Goal: Task Accomplishment & Management: Manage account settings

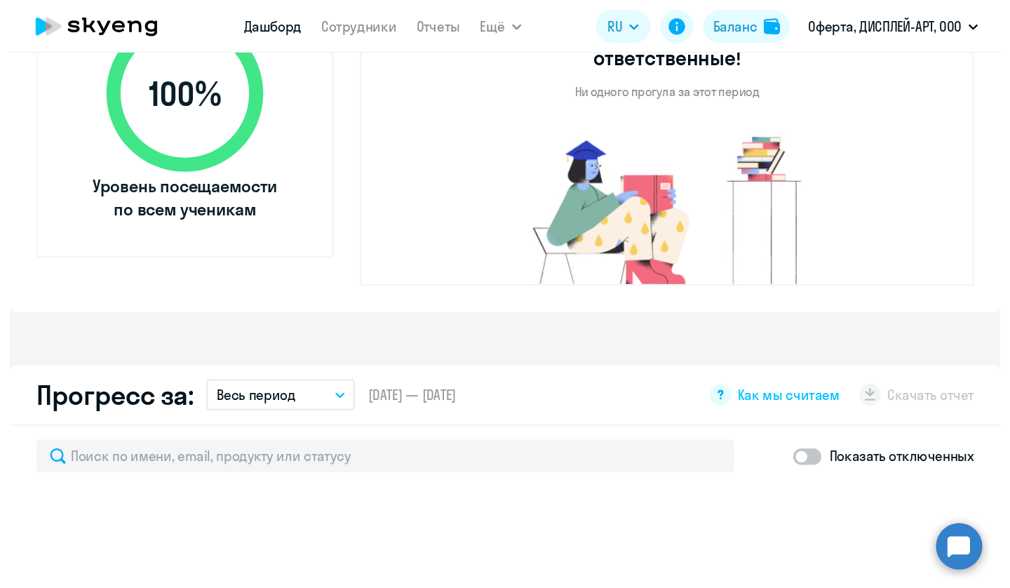
scroll to position [561, 0]
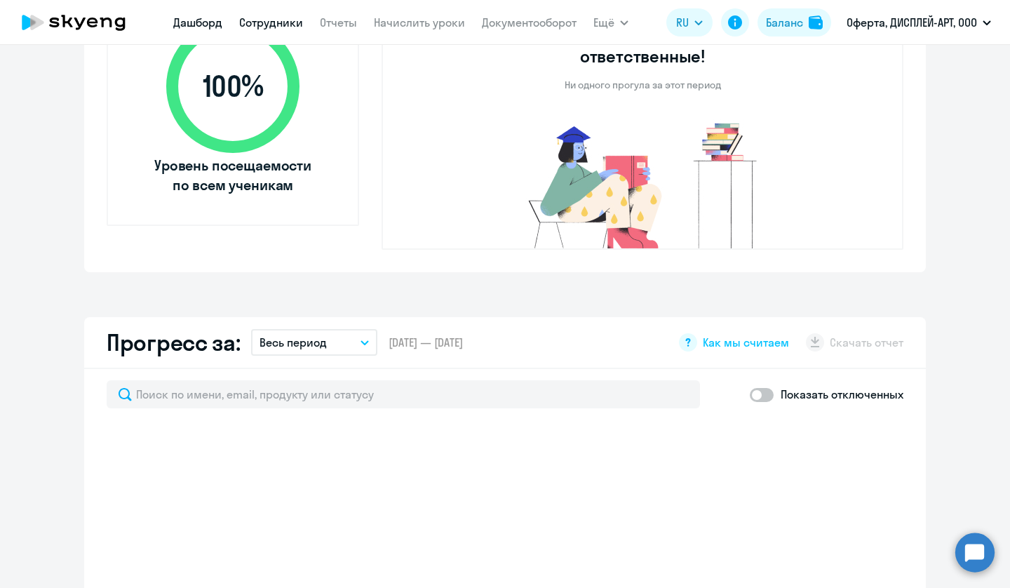
click at [274, 25] on link "Сотрудники" at bounding box center [271, 22] width 64 height 14
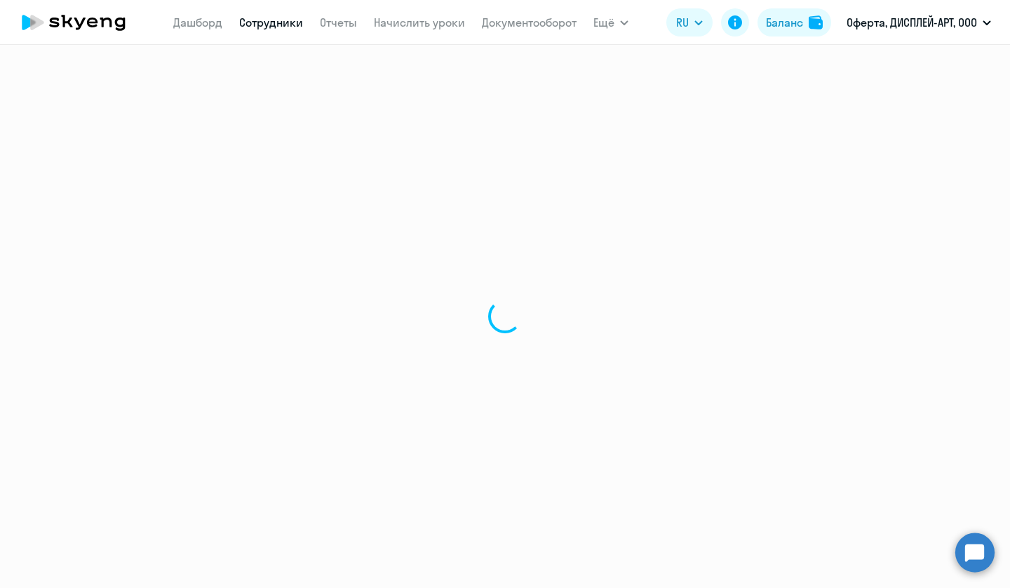
select select "30"
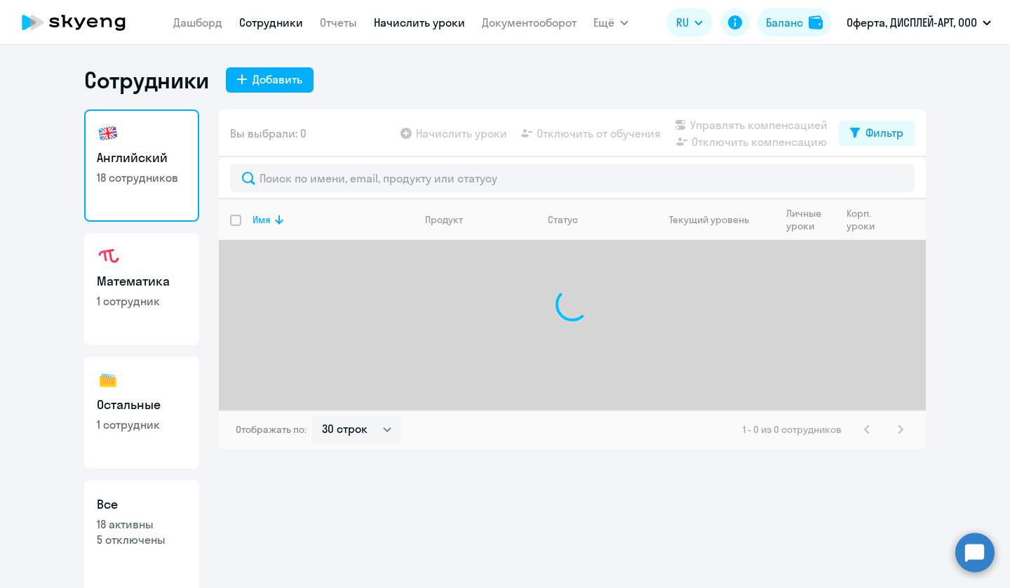
click at [410, 25] on link "Начислить уроки" at bounding box center [419, 22] width 91 height 14
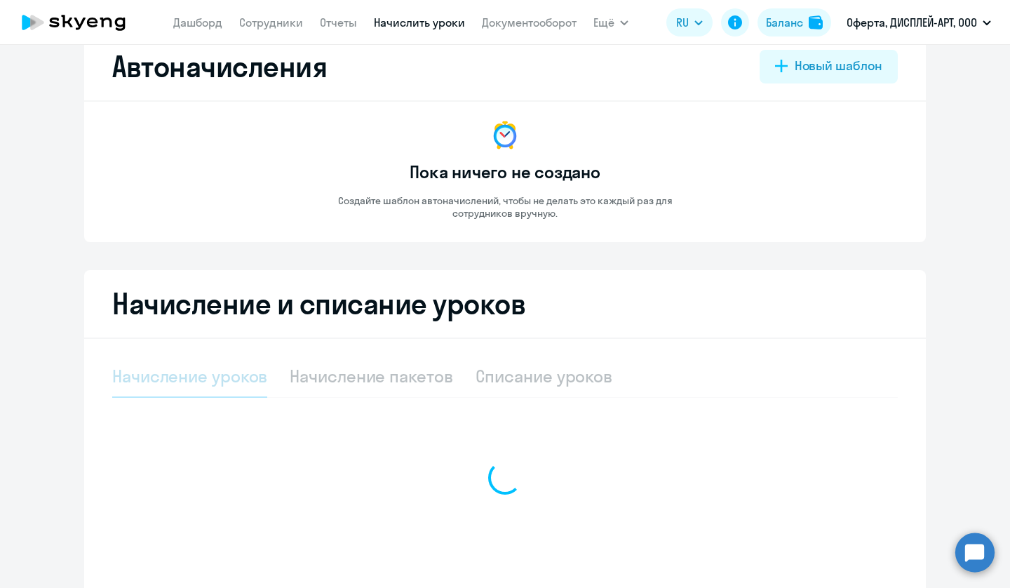
select select "10"
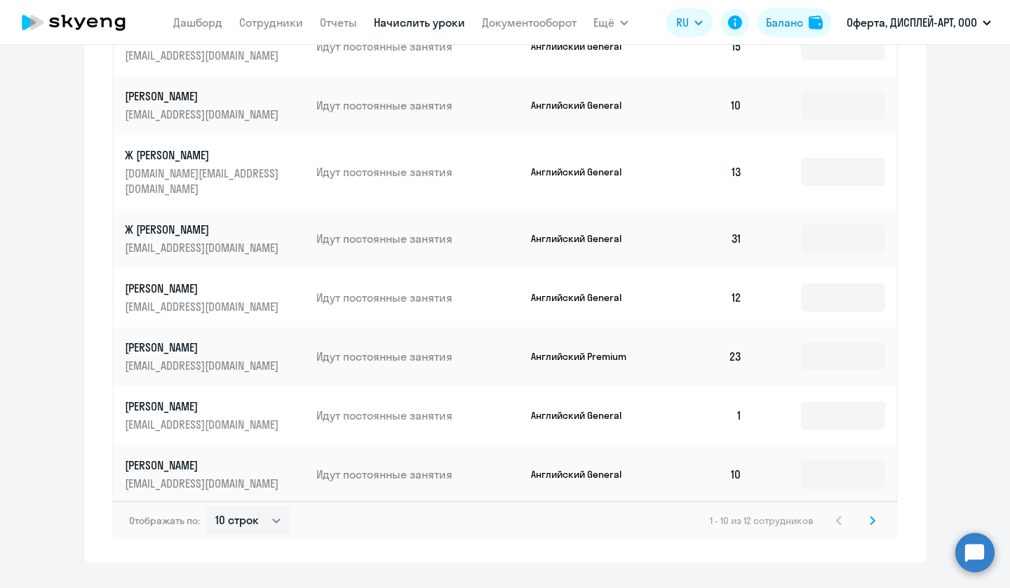
scroll to position [742, 0]
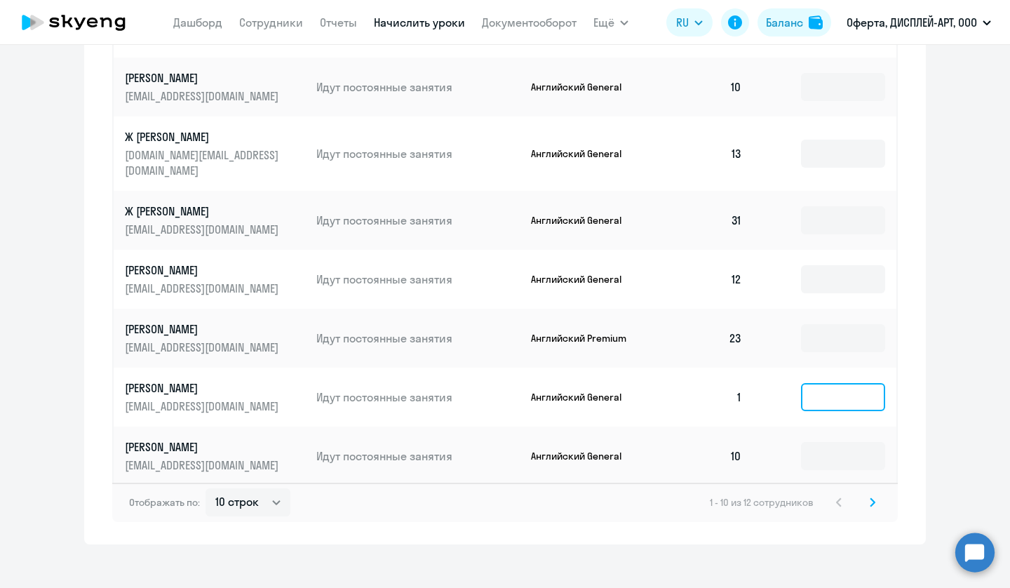
click at [832, 388] on input at bounding box center [843, 397] width 84 height 28
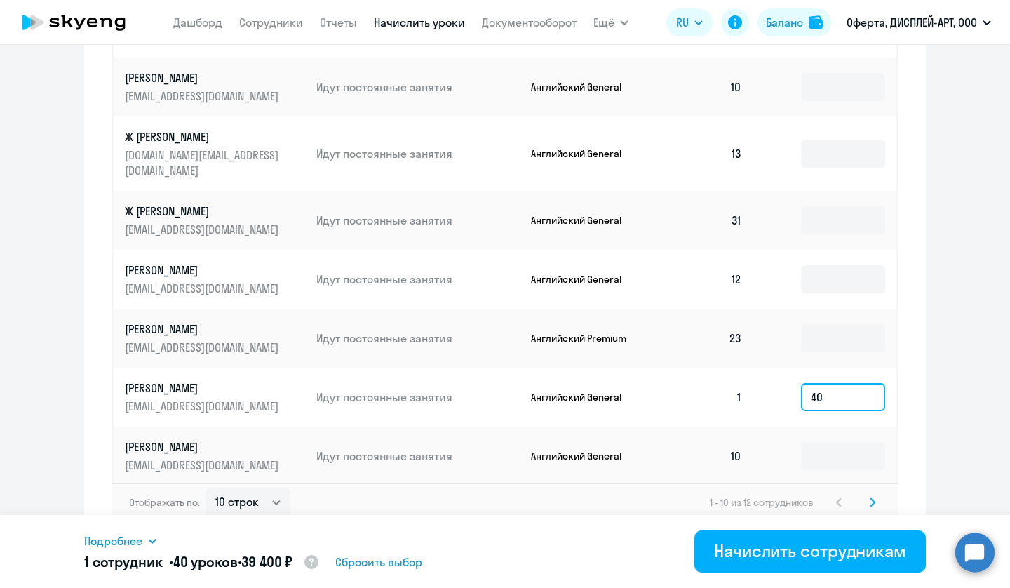
type input "40"
click at [841, 498] on icon at bounding box center [872, 502] width 4 height 8
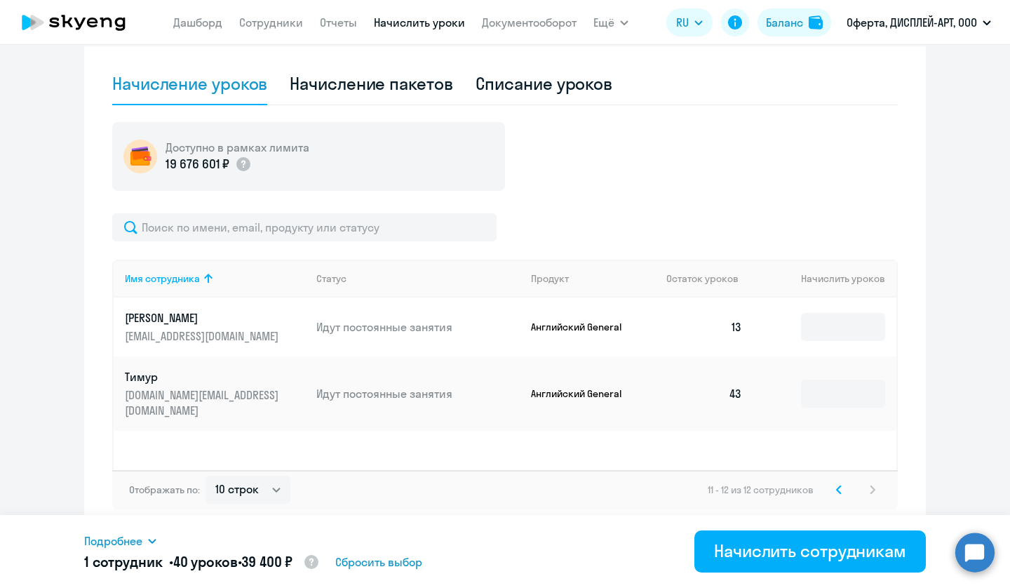
scroll to position [325, 0]
click at [839, 487] on icon at bounding box center [839, 489] width 4 height 8
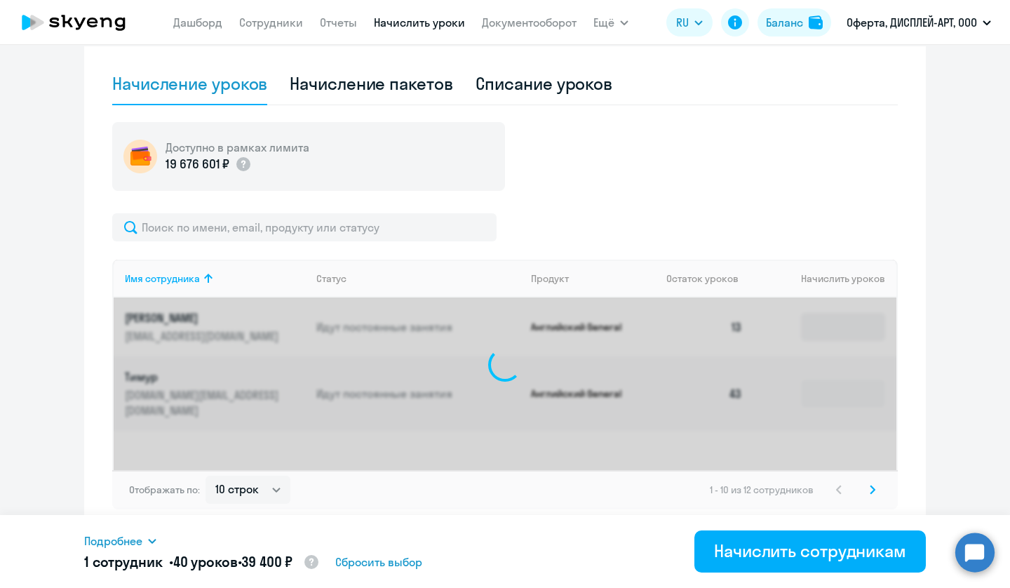
scroll to position [742, 0]
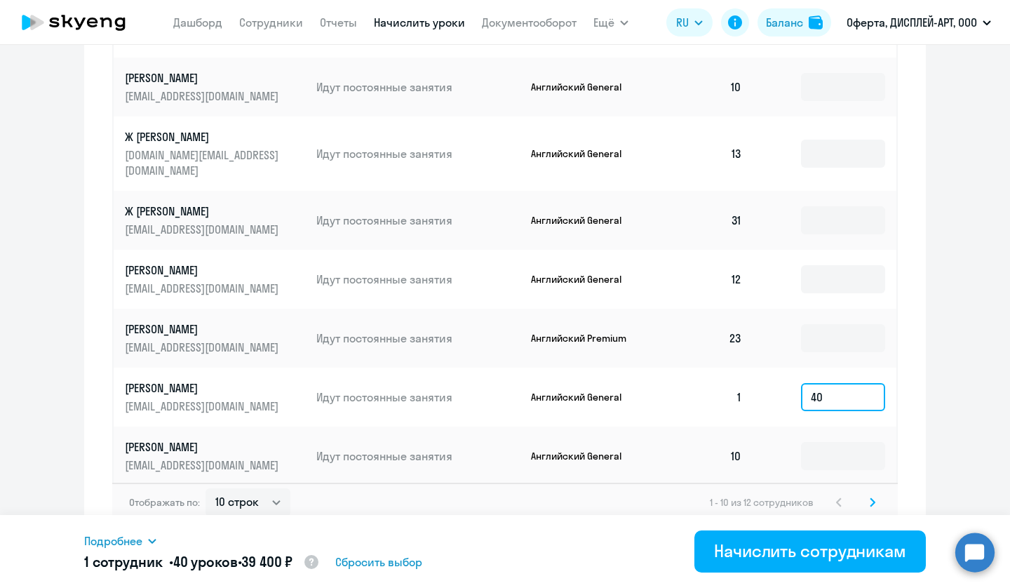
click at [831, 384] on input "40" at bounding box center [843, 397] width 84 height 28
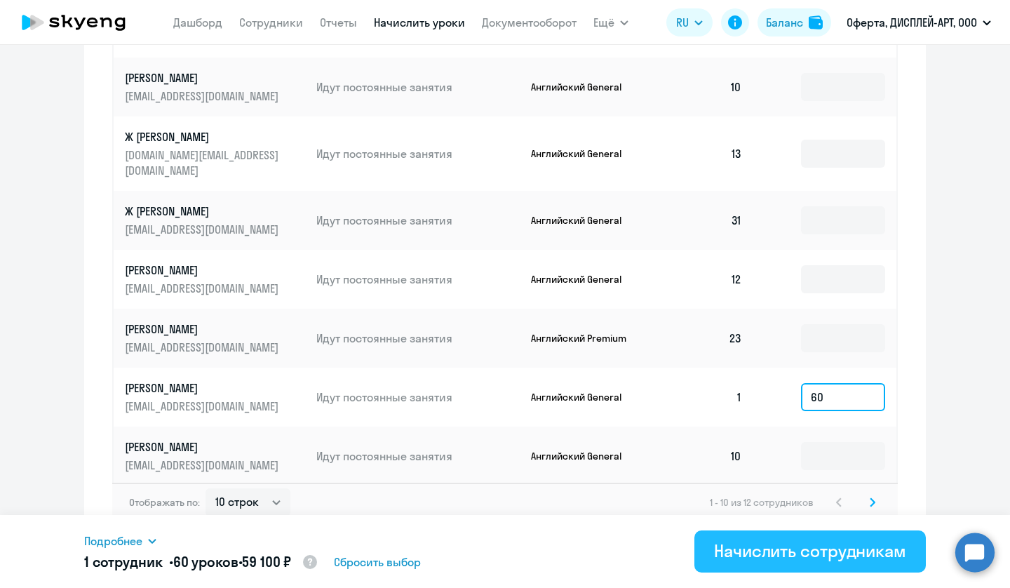
type input "60"
click at [761, 499] on button "Начислить сотрудникам" at bounding box center [809, 551] width 231 height 42
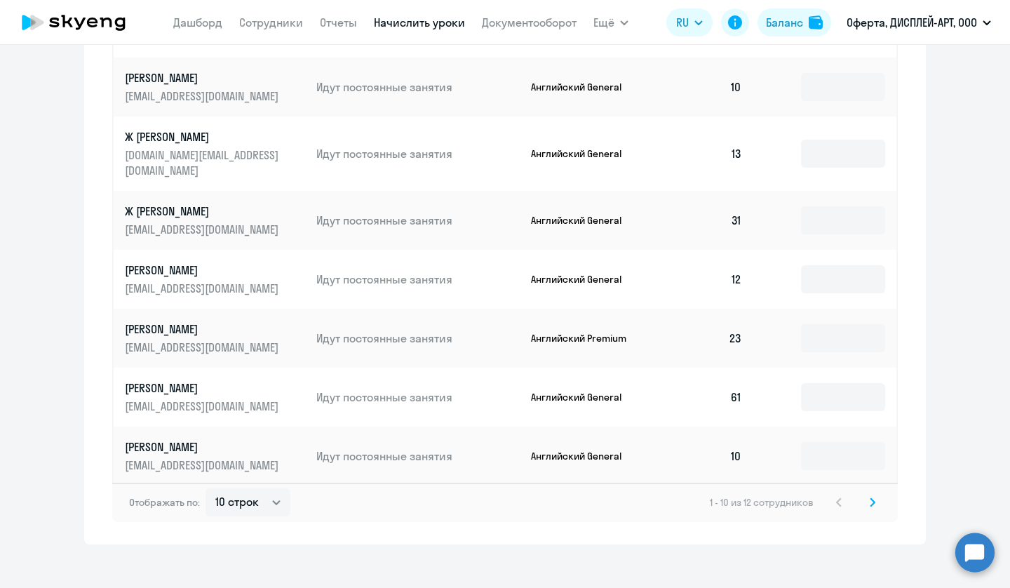
click at [841, 494] on svg-icon at bounding box center [872, 502] width 17 height 17
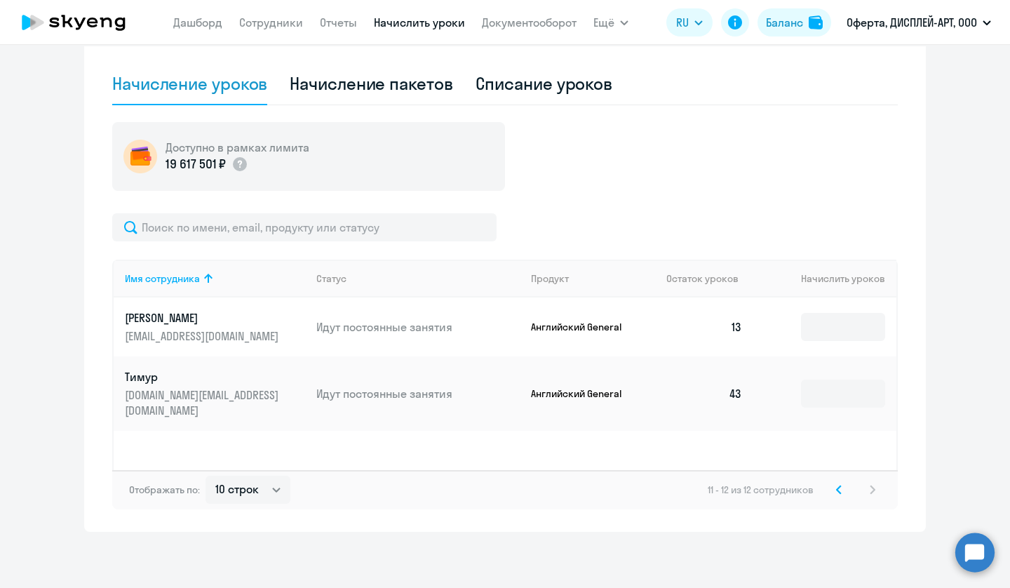
scroll to position [325, 0]
click at [841, 491] on svg-icon at bounding box center [838, 489] width 17 height 17
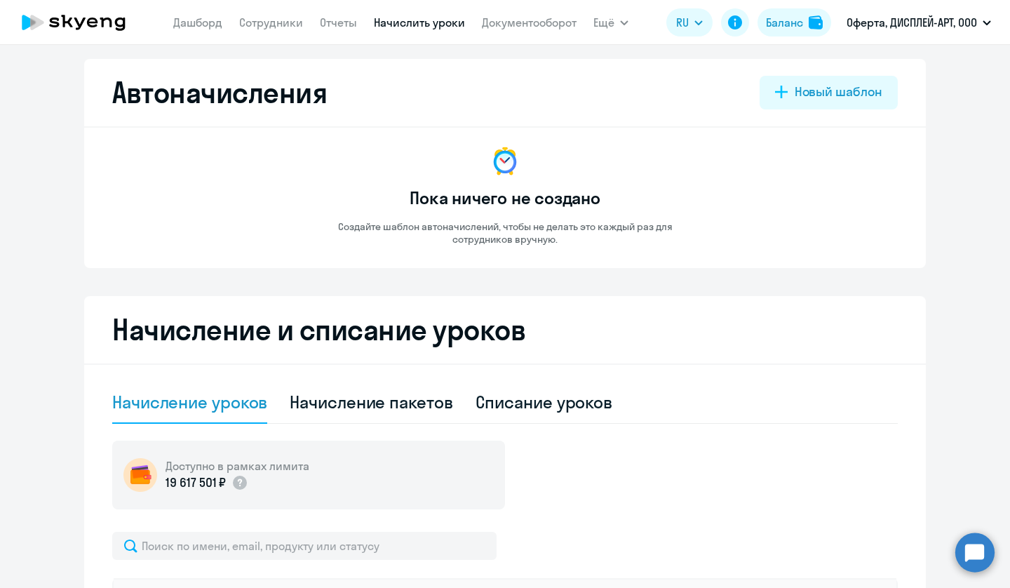
scroll to position [0, 0]
